Goal: Task Accomplishment & Management: Complete application form

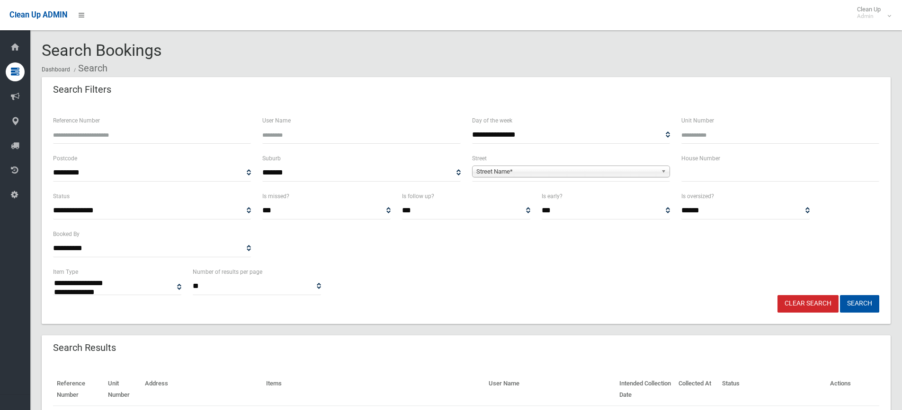
select select
click at [723, 174] on input "text" at bounding box center [780, 173] width 198 height 18
type input "*"
click at [564, 169] on span "Street Name*" at bounding box center [566, 171] width 181 height 11
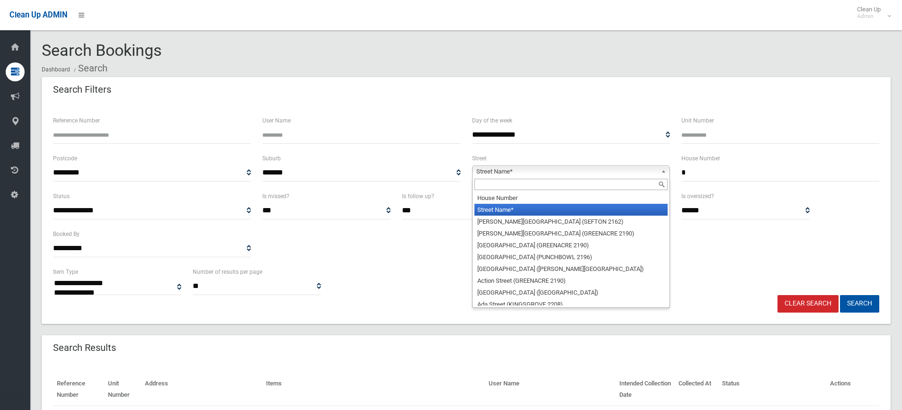
click at [515, 186] on input "text" at bounding box center [570, 184] width 193 height 11
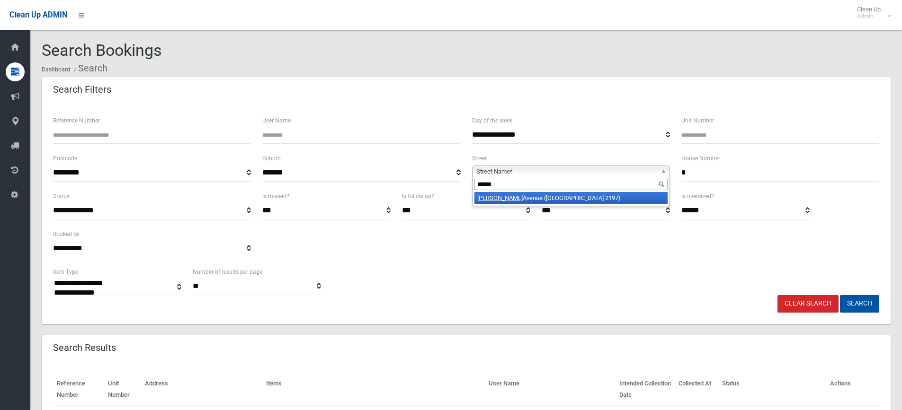
type input "******"
click at [529, 202] on li "Dooley Avenue (BASS HILL 2197)" at bounding box center [570, 198] width 193 height 12
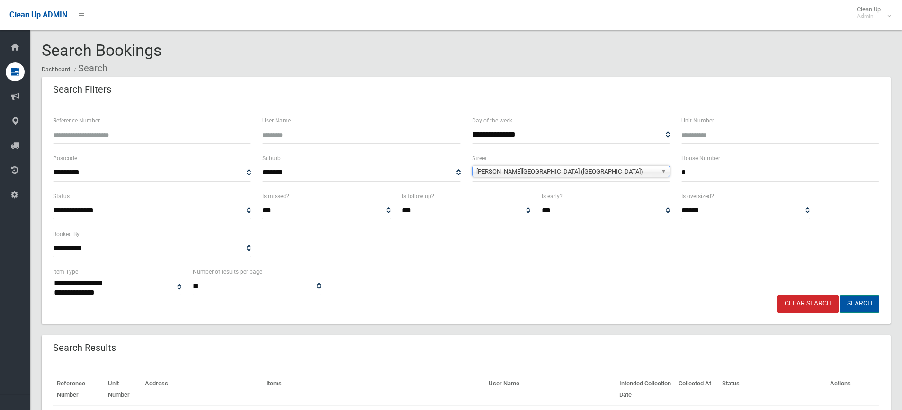
click at [857, 302] on button "Search" at bounding box center [859, 304] width 39 height 18
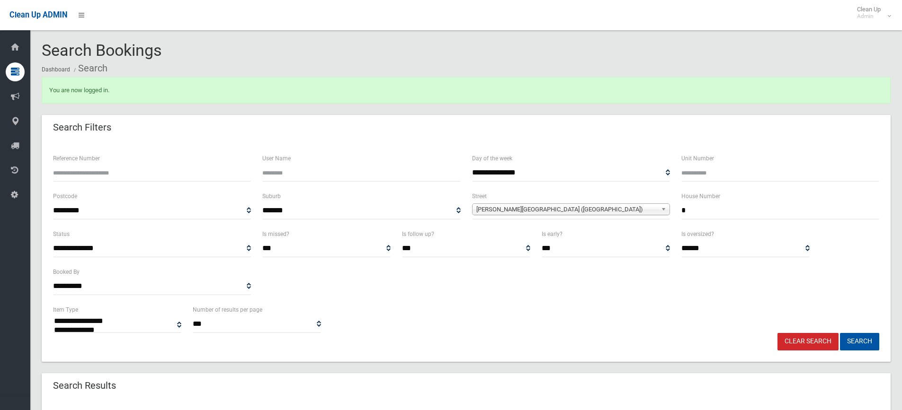
select select
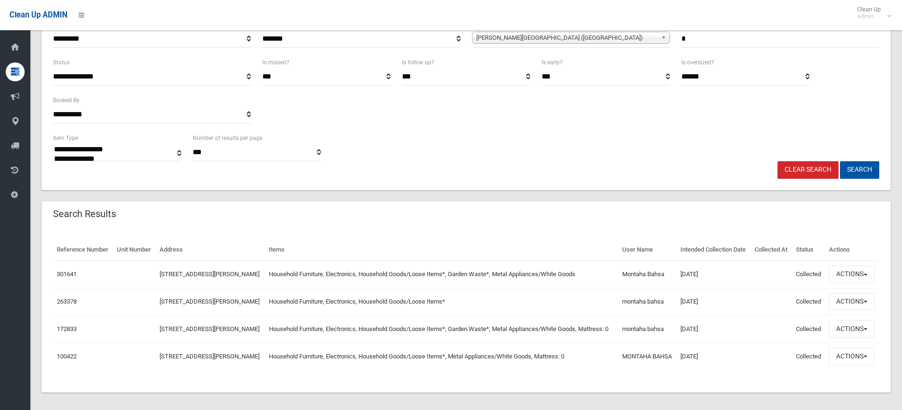
scroll to position [210, 0]
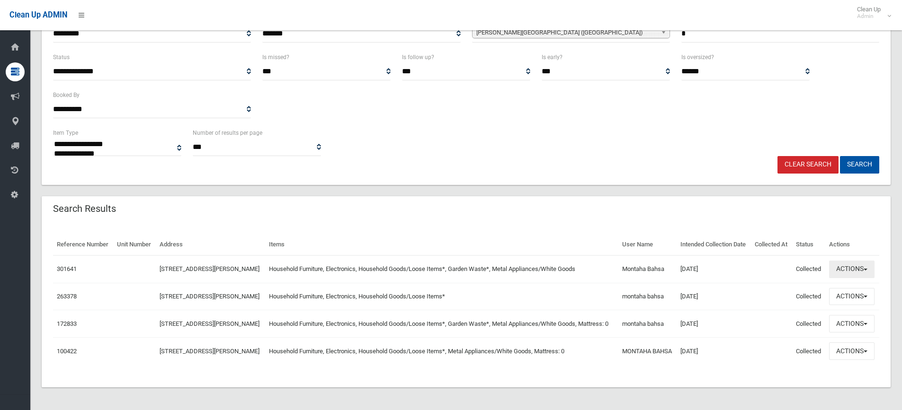
click at [853, 261] on button "Actions" at bounding box center [851, 270] width 45 height 18
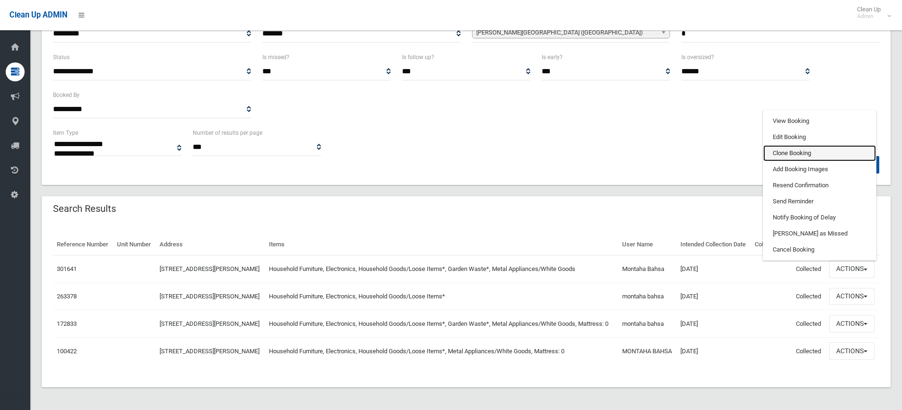
click at [803, 145] on link "Clone Booking" at bounding box center [819, 153] width 113 height 16
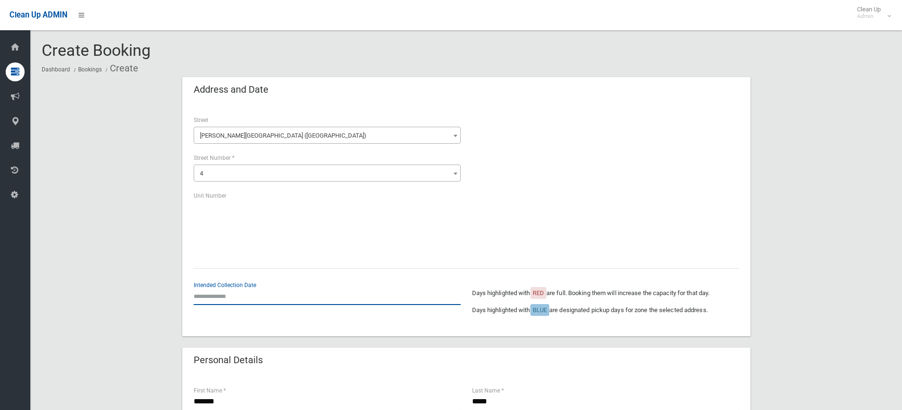
click at [226, 298] on input "text" at bounding box center [327, 297] width 267 height 18
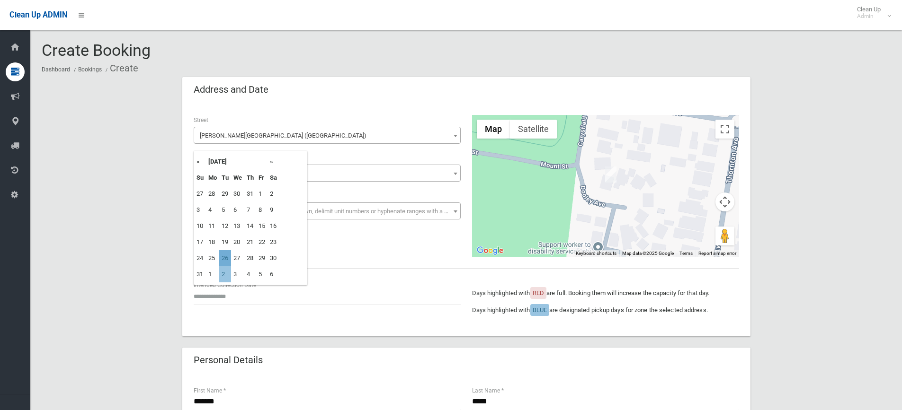
click at [223, 257] on td "26" at bounding box center [225, 258] width 12 height 16
type input "**********"
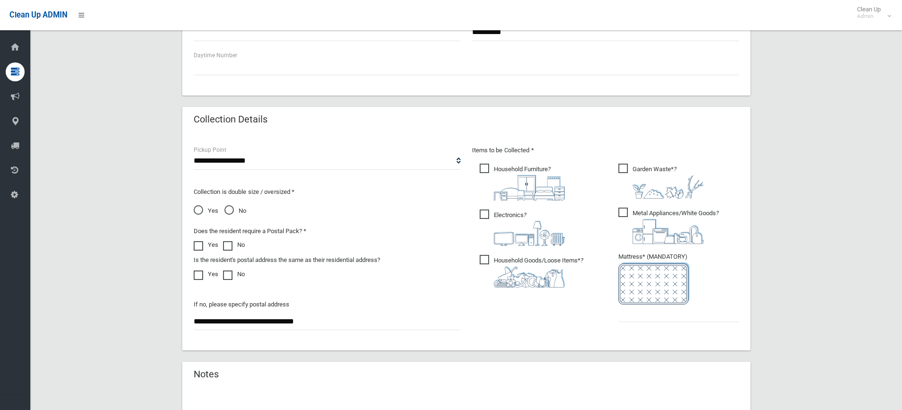
scroll to position [473, 0]
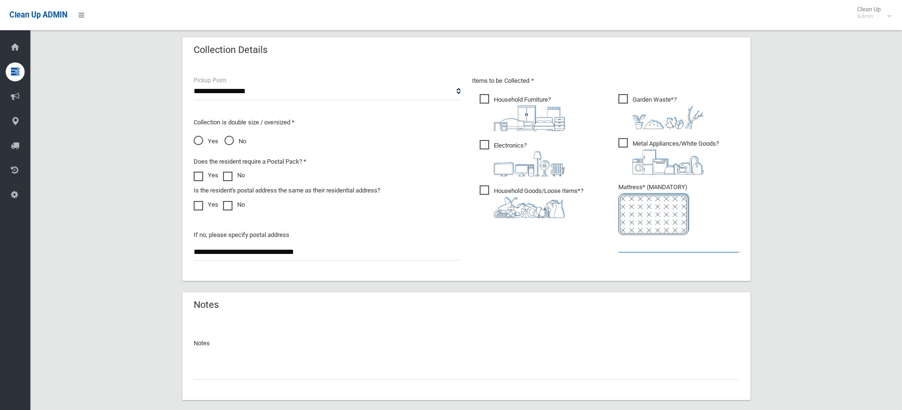
click at [642, 250] on input "text" at bounding box center [678, 244] width 121 height 18
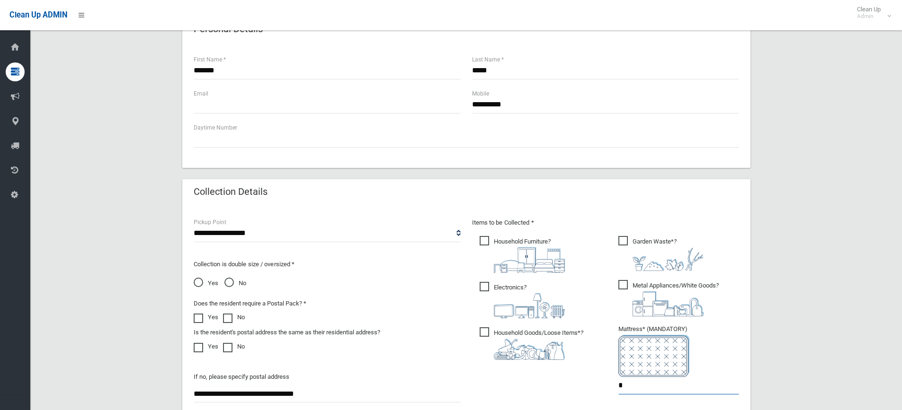
scroll to position [189, 0]
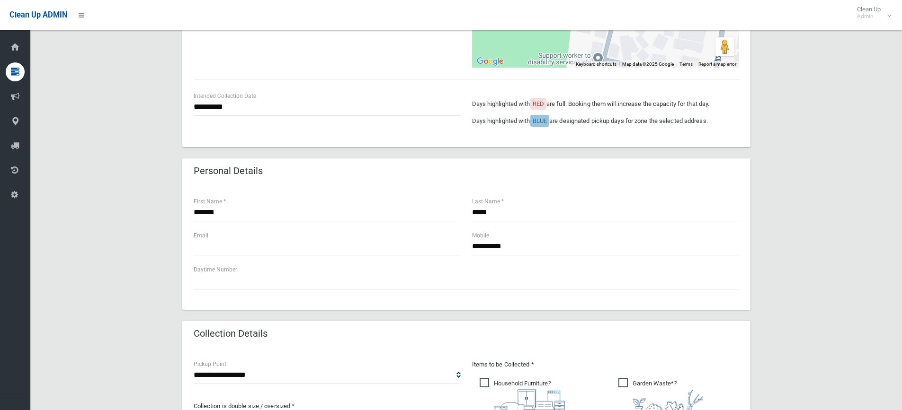
type input "*"
click at [221, 243] on input "text" at bounding box center [327, 247] width 267 height 18
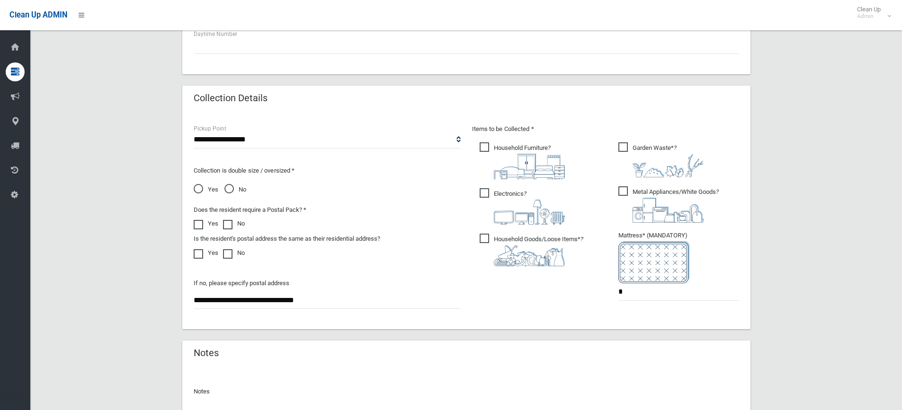
scroll to position [521, 0]
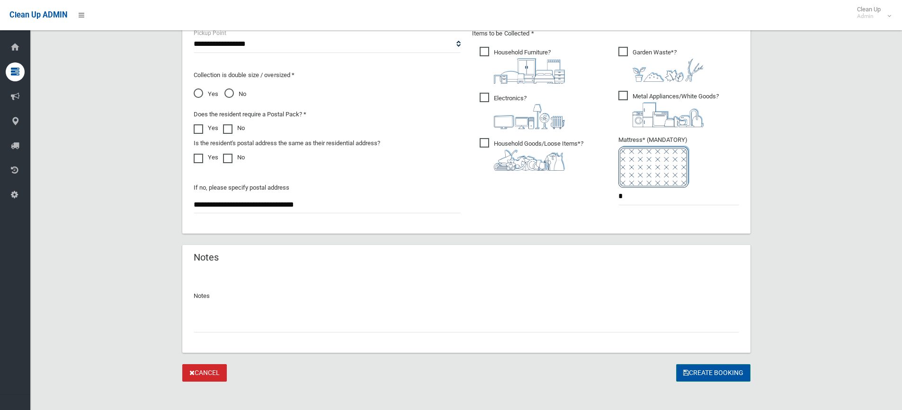
click at [728, 375] on button "Create Booking" at bounding box center [713, 373] width 74 height 18
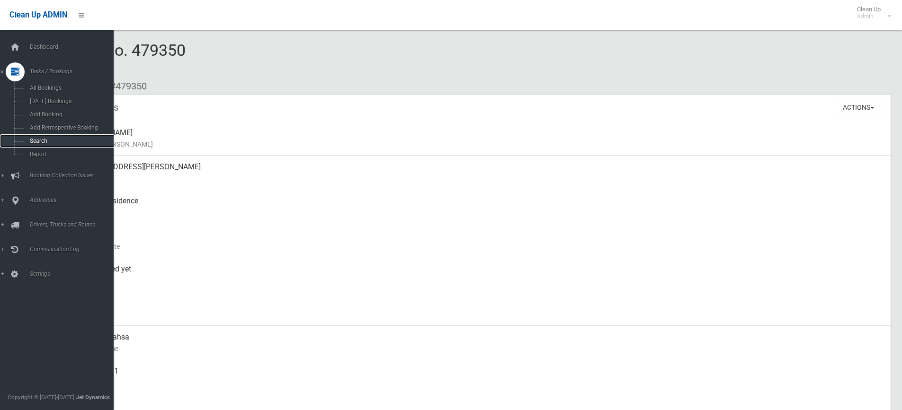
click at [37, 142] on span "Search" at bounding box center [70, 141] width 86 height 7
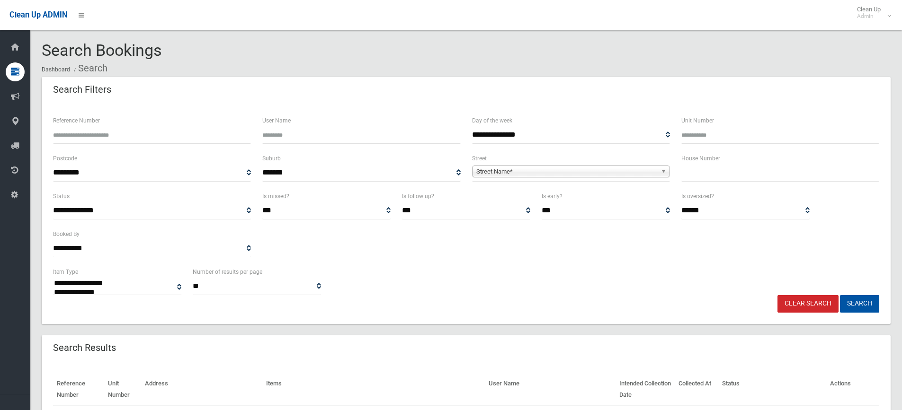
select select
